Goal: Submit feedback/report problem

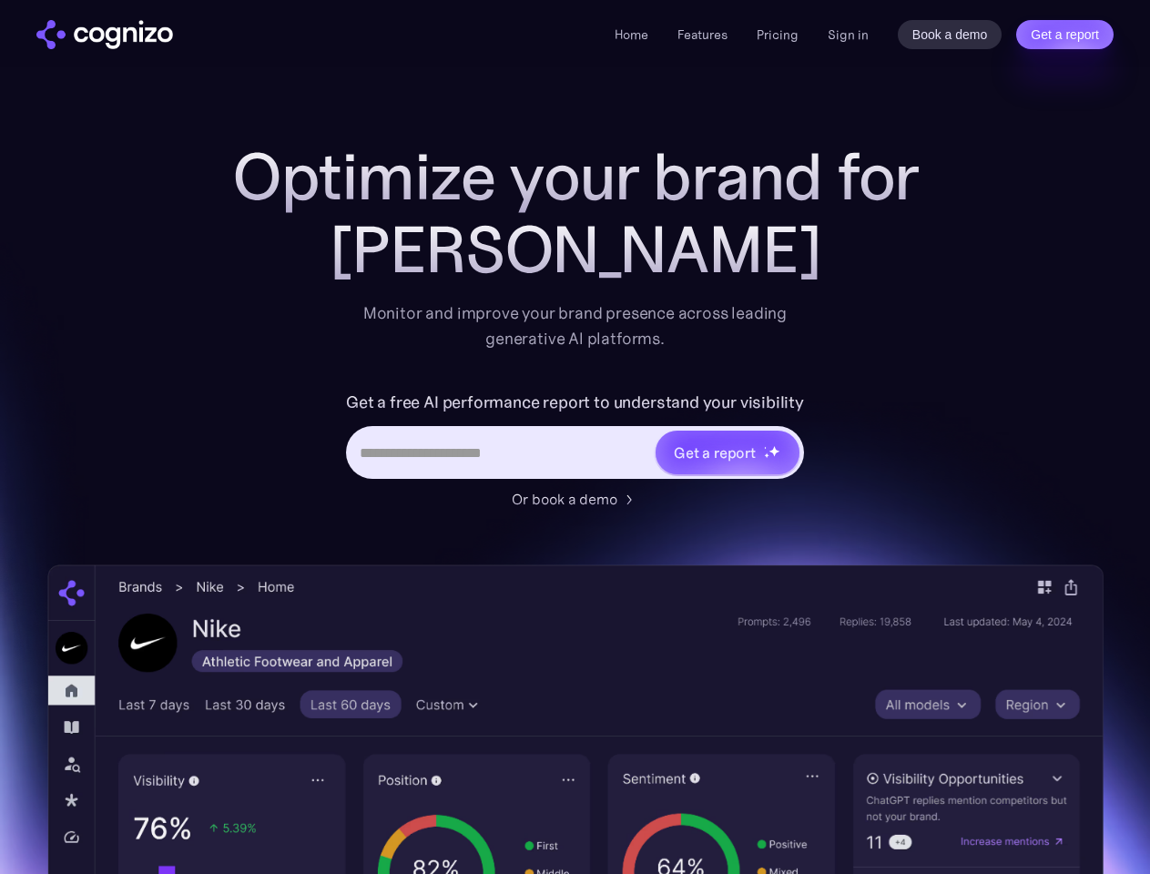
click at [1064, 35] on link "Get a report" at bounding box center [1064, 34] width 97 height 29
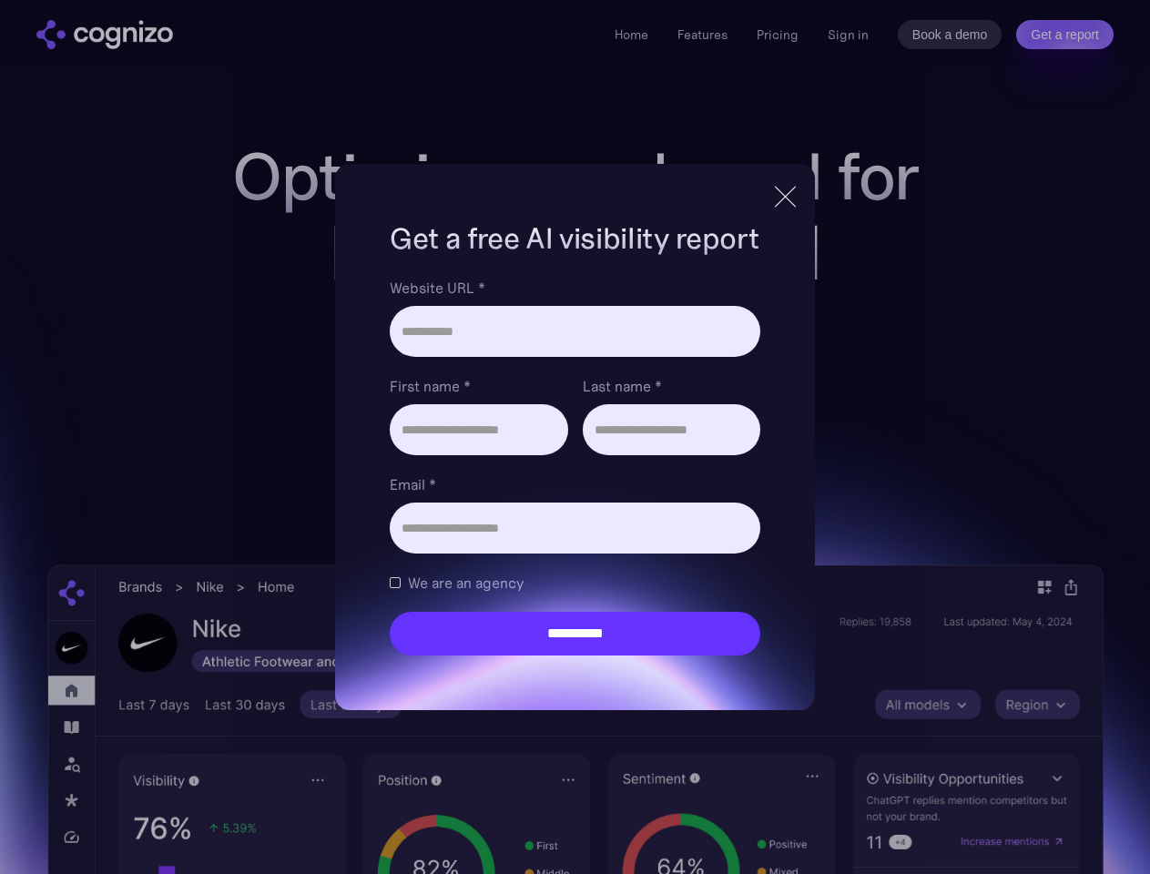
click at [727, 452] on input "Last name *" at bounding box center [672, 429] width 178 height 51
